Goal: Task Accomplishment & Management: Manage account settings

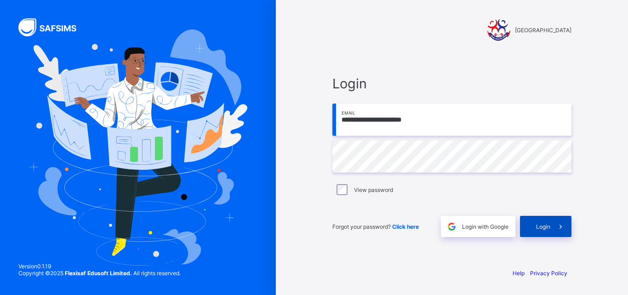
click at [546, 222] on div "Login" at bounding box center [546, 226] width 52 height 21
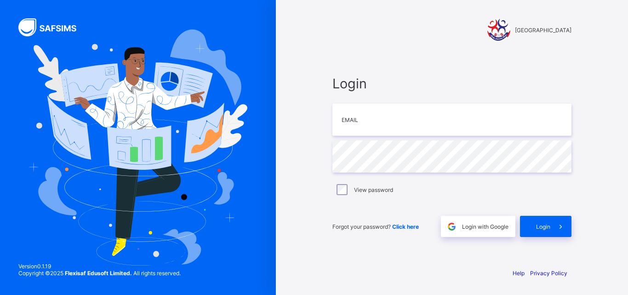
click at [400, 225] on span "Click here" at bounding box center [405, 226] width 27 height 7
